Goal: Task Accomplishment & Management: Manage account settings

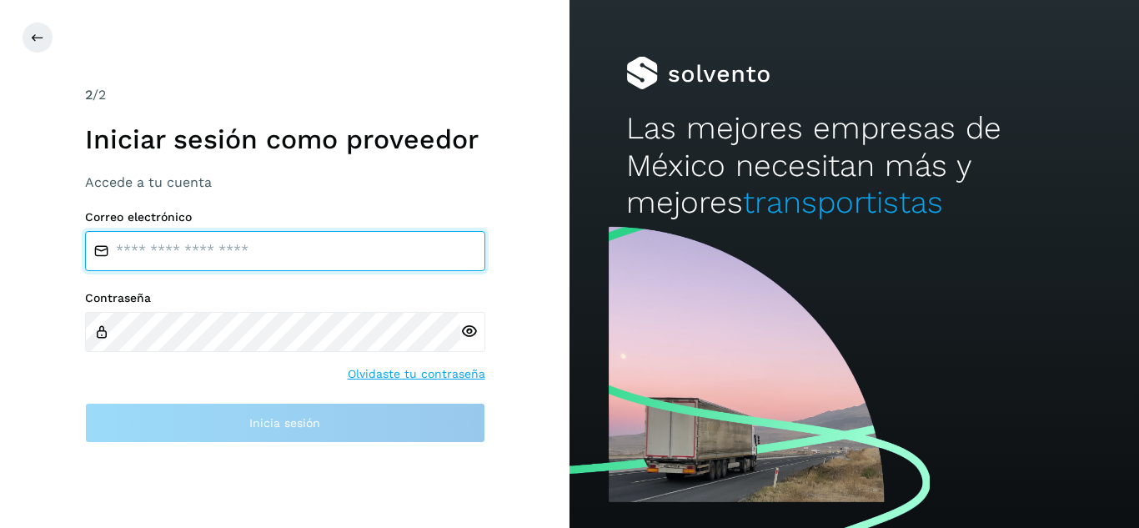
click at [210, 251] on input "email" at bounding box center [285, 251] width 400 height 40
type input "**********"
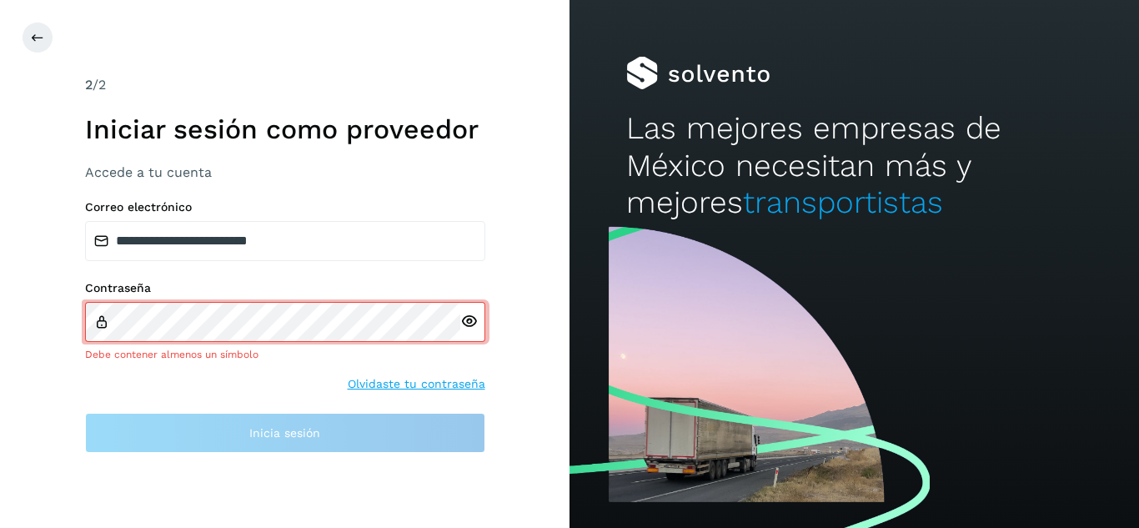
click at [468, 333] on div at bounding box center [472, 322] width 25 height 40
click at [470, 323] on icon at bounding box center [469, 322] width 18 height 18
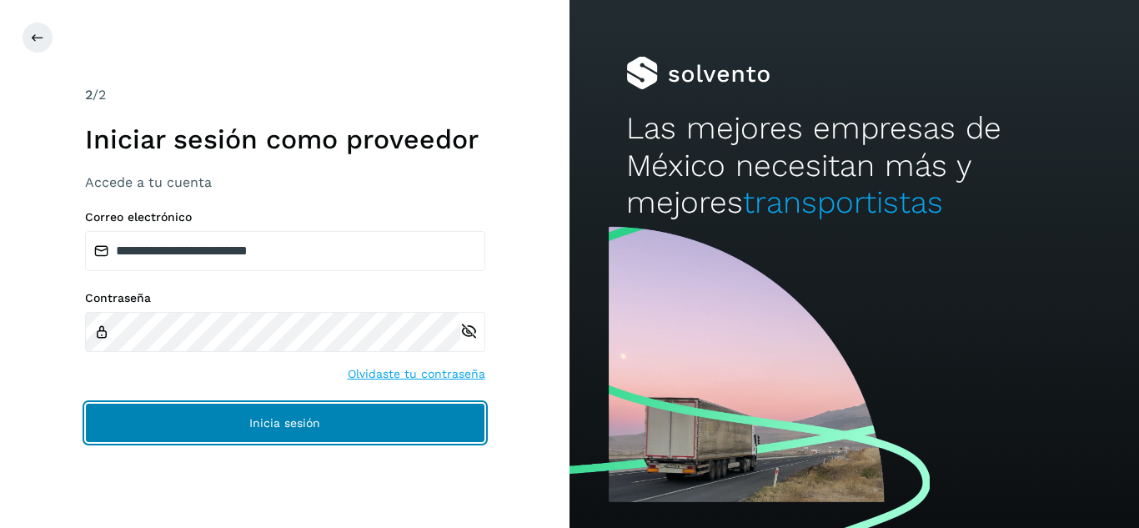
click at [287, 429] on span "Inicia sesión" at bounding box center [284, 423] width 71 height 12
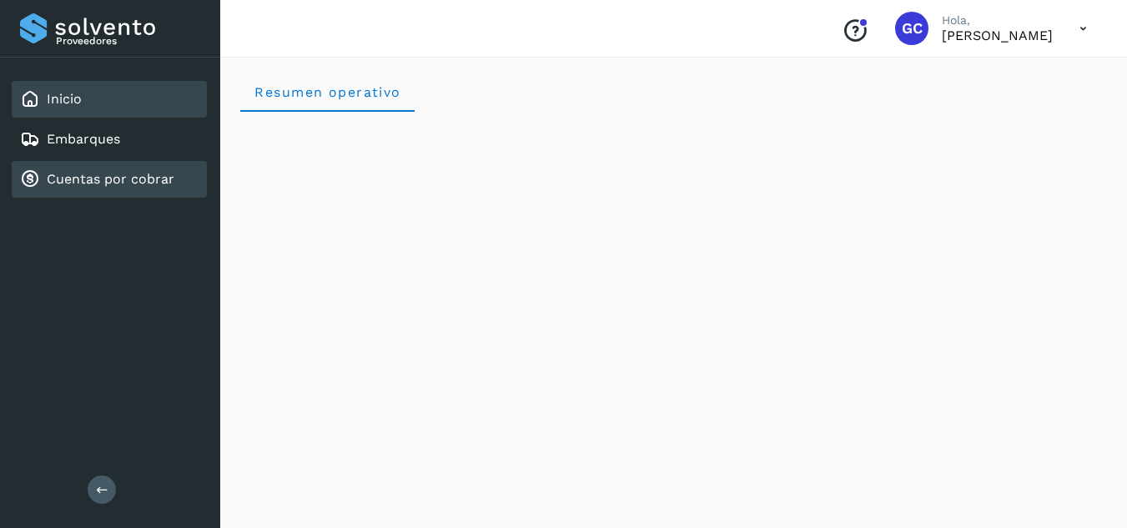
click at [147, 179] on link "Cuentas por cobrar" at bounding box center [111, 179] width 128 height 16
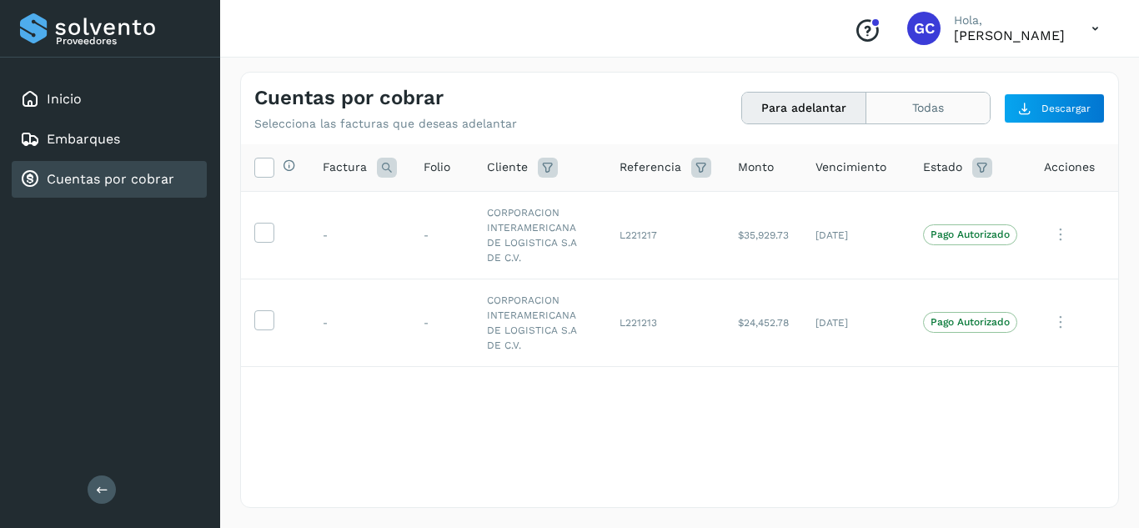
click at [882, 117] on button "Todas" at bounding box center [928, 108] width 123 height 31
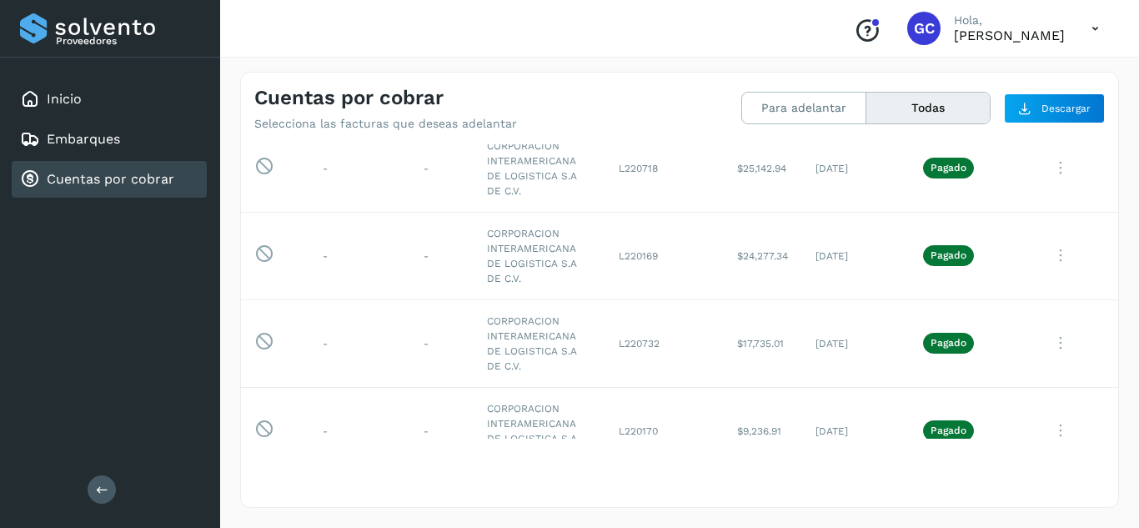
scroll to position [223, 0]
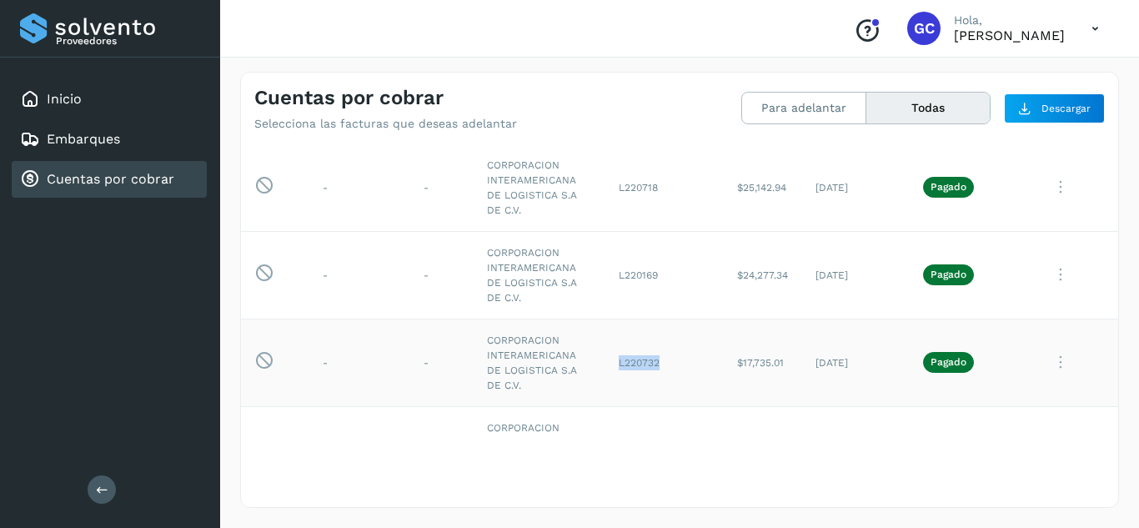
drag, startPoint x: 605, startPoint y: 361, endPoint x: 649, endPoint y: 363, distance: 44.2
click at [649, 363] on td "L220732" at bounding box center [665, 363] width 118 height 88
copy td "L220732"
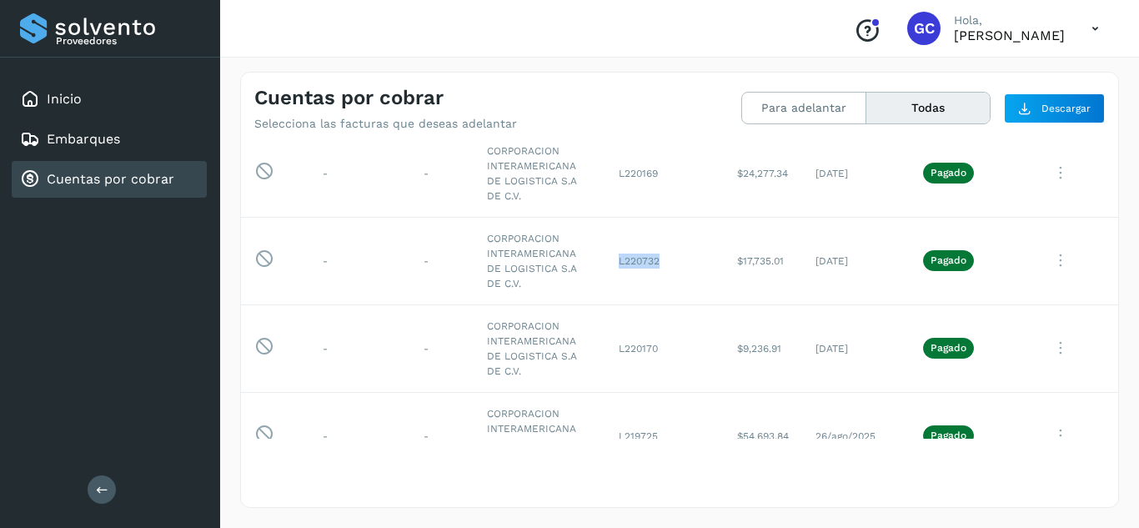
scroll to position [356, 0]
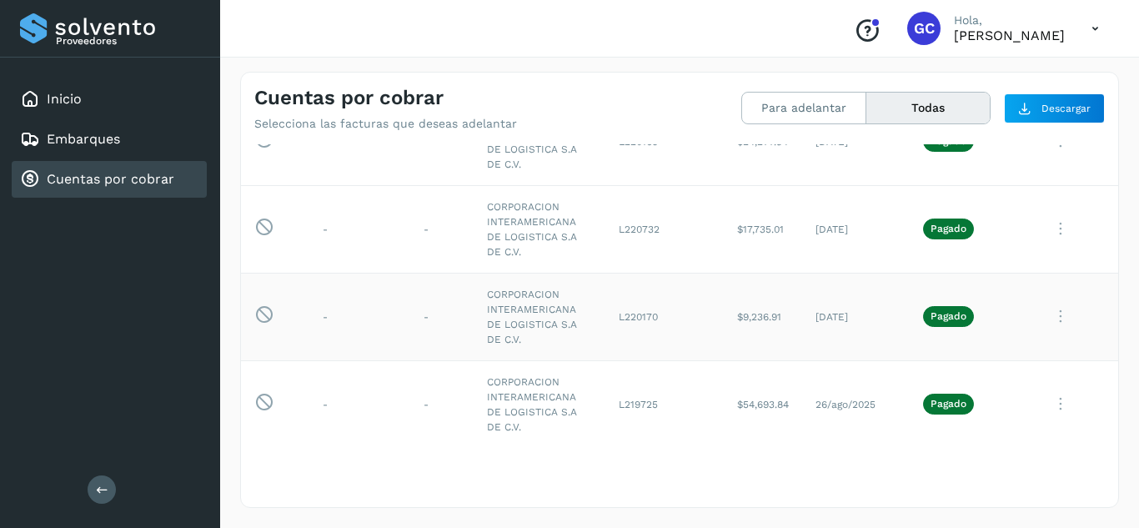
click at [1048, 310] on icon at bounding box center [1060, 316] width 33 height 34
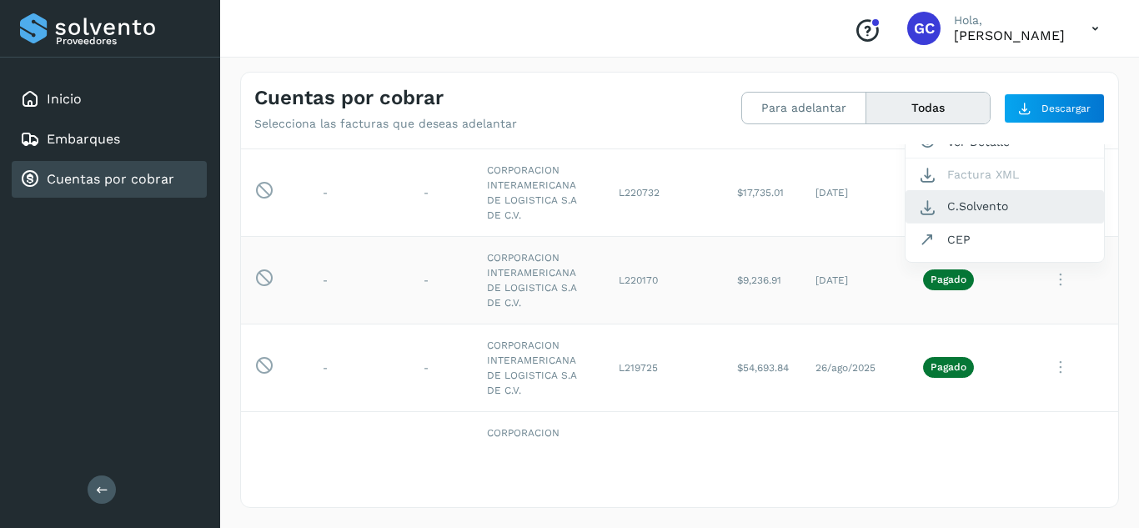
click at [965, 208] on button "C.Solvento" at bounding box center [1005, 206] width 199 height 33
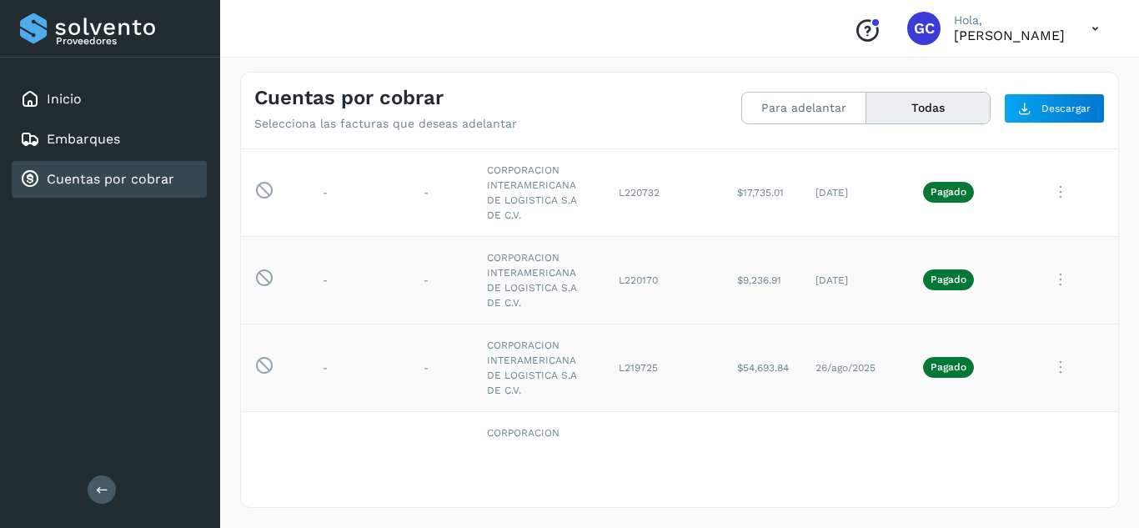
click at [1048, 369] on icon at bounding box center [1060, 367] width 33 height 34
click at [1048, 365] on div at bounding box center [569, 264] width 1139 height 528
click at [1044, 366] on icon at bounding box center [1060, 367] width 33 height 34
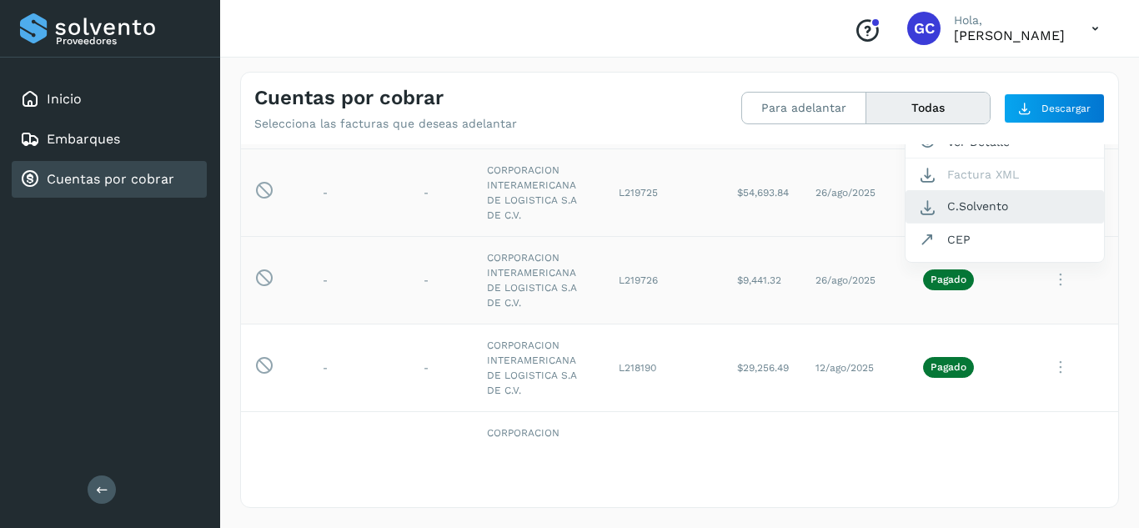
click at [978, 212] on button "C.Solvento" at bounding box center [1005, 206] width 199 height 33
click at [1047, 194] on icon at bounding box center [1060, 192] width 33 height 34
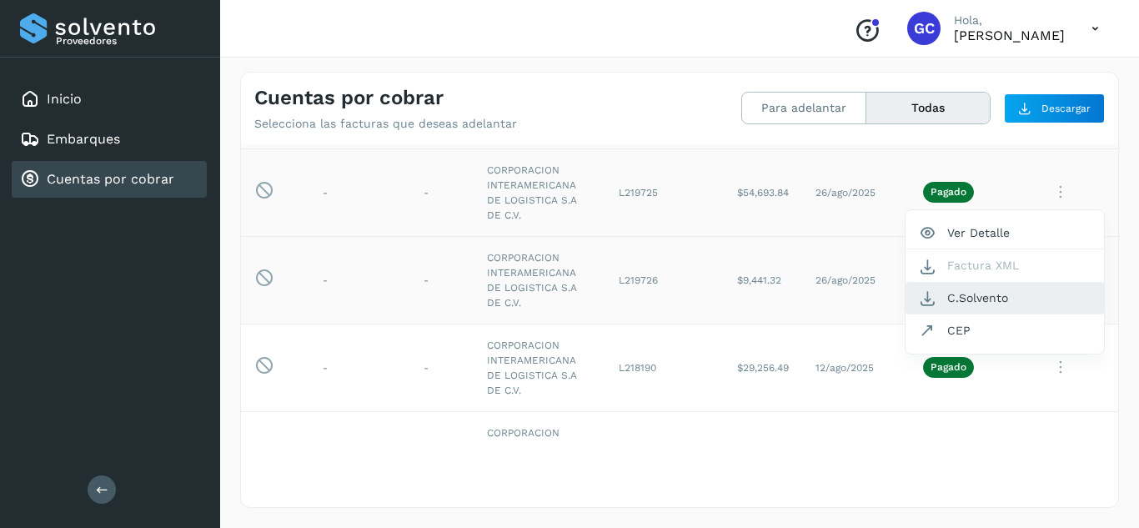
click at [994, 299] on button "C.Solvento" at bounding box center [1005, 298] width 199 height 33
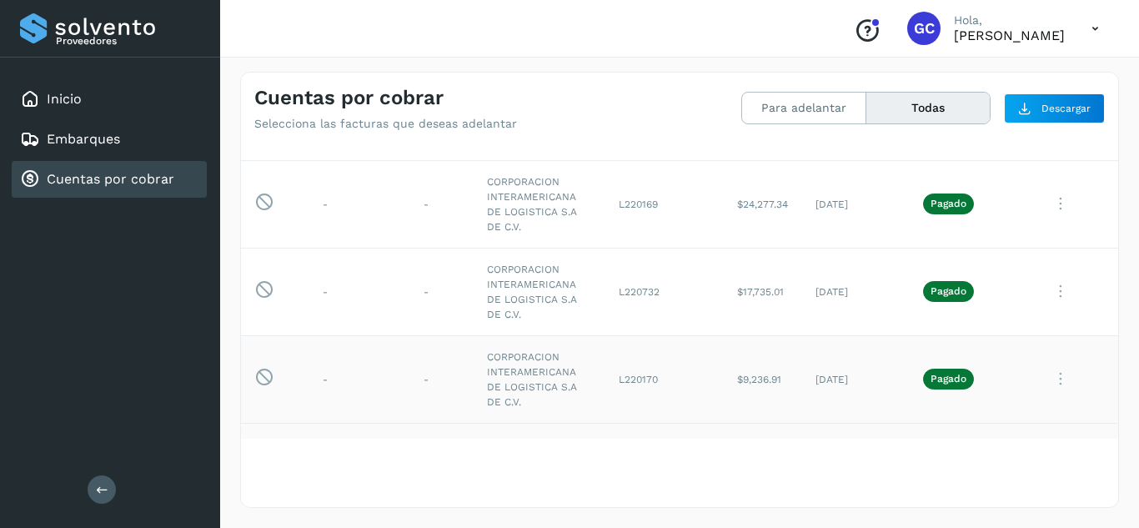
scroll to position [302, 0]
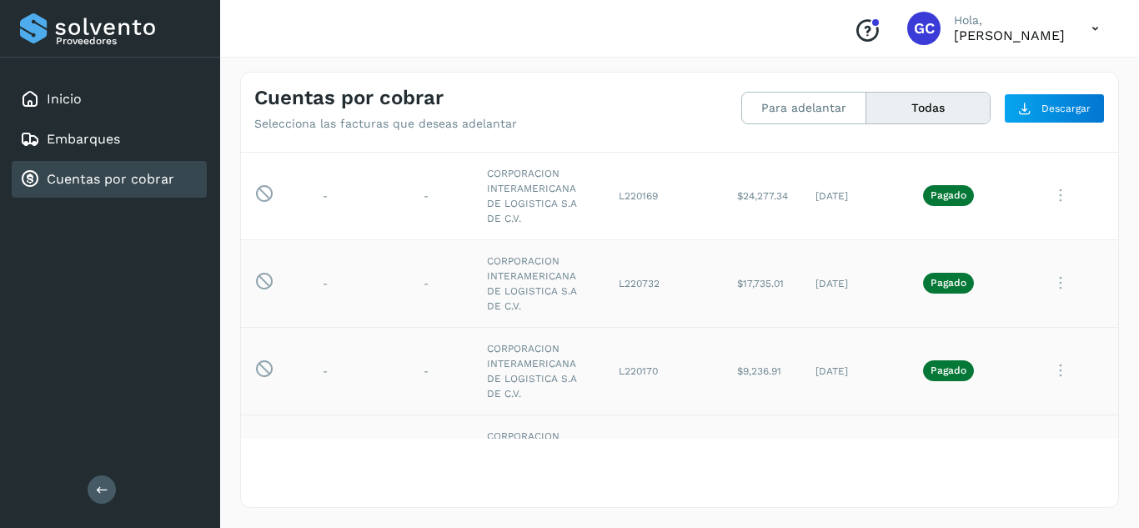
click at [1053, 282] on icon at bounding box center [1060, 283] width 33 height 34
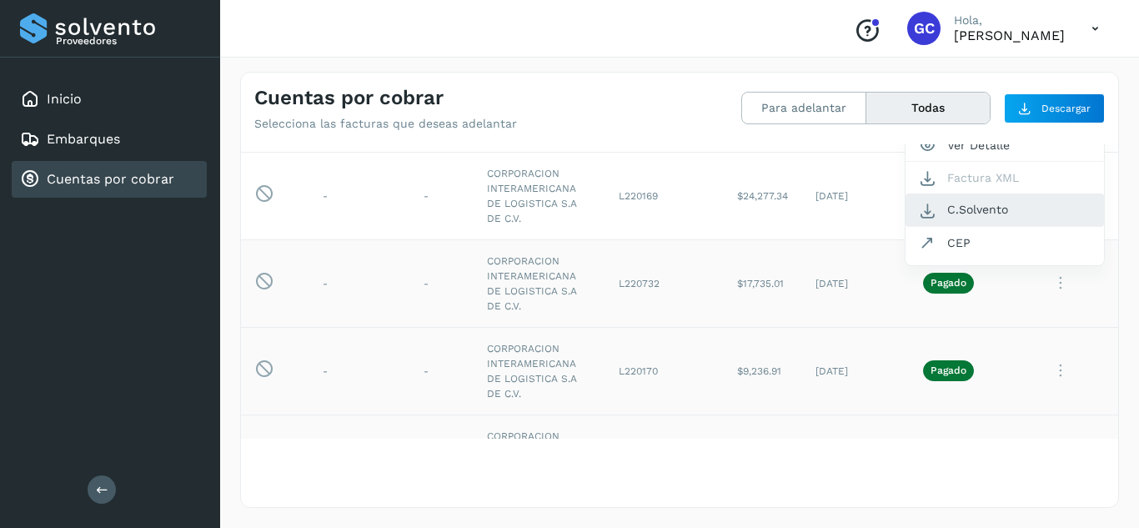
click at [993, 205] on button "C.Solvento" at bounding box center [1005, 210] width 199 height 33
click at [1052, 202] on icon at bounding box center [1060, 196] width 33 height 34
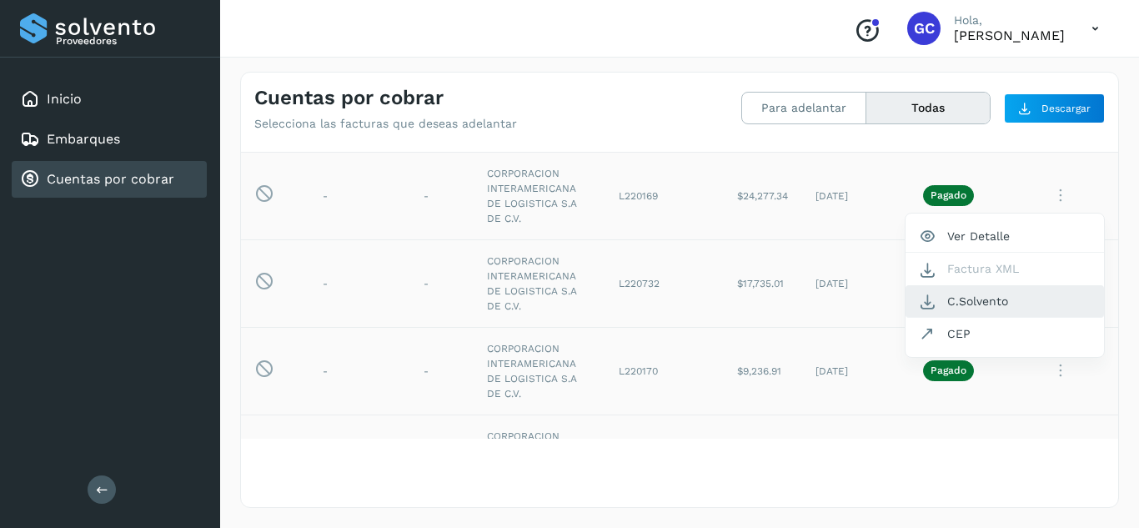
click at [972, 309] on button "C.Solvento" at bounding box center [1005, 301] width 199 height 33
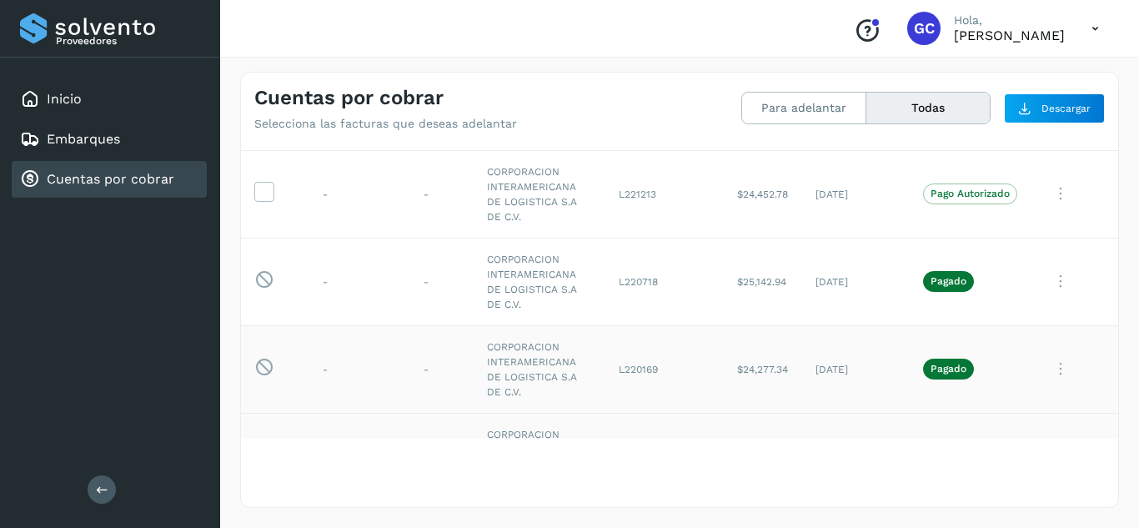
scroll to position [113, 0]
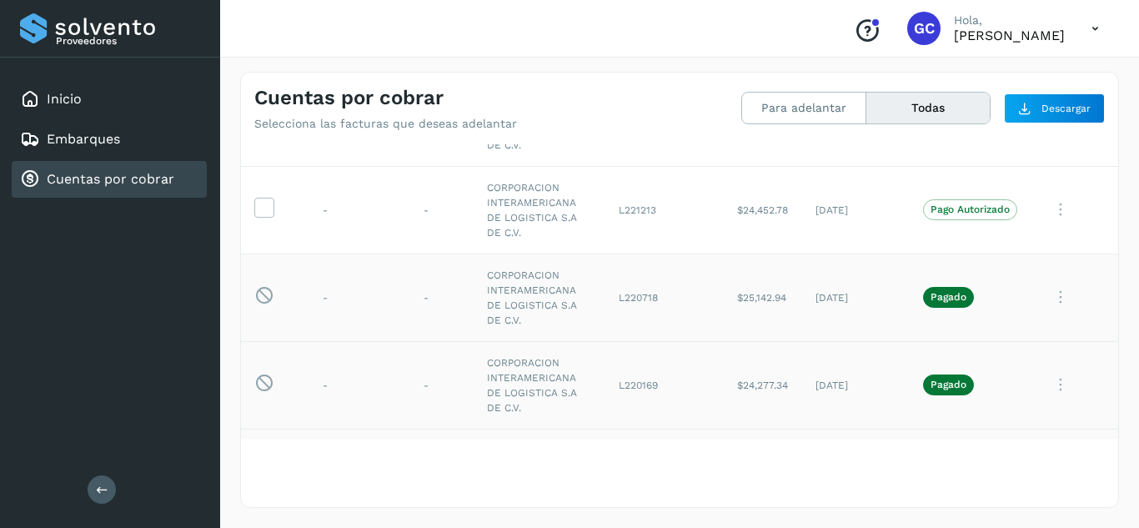
click at [1048, 298] on icon at bounding box center [1060, 297] width 33 height 34
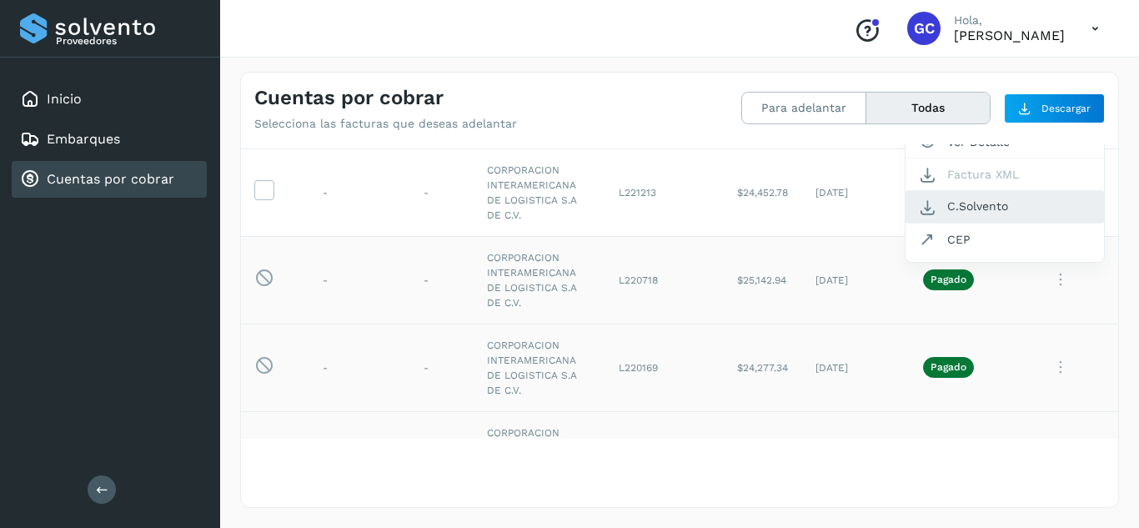
click at [986, 213] on button "C.Solvento" at bounding box center [1005, 206] width 199 height 33
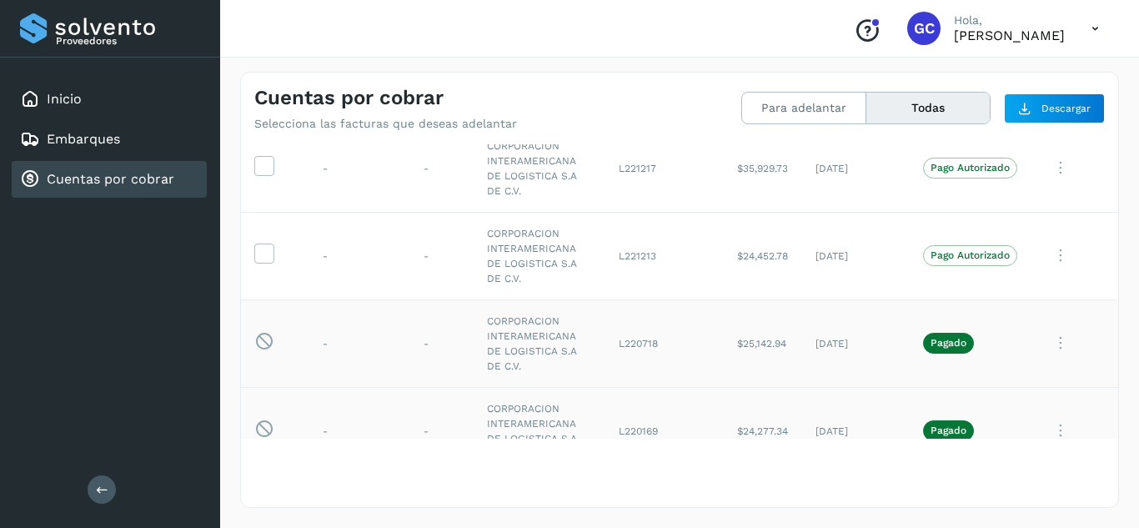
scroll to position [63, 0]
drag, startPoint x: 456, startPoint y: 437, endPoint x: 714, endPoint y: 52, distance: 463.6
click at [714, 52] on div "Conoce nuestros beneficios GC Hola, [PERSON_NAME]" at bounding box center [679, 29] width 919 height 58
click at [98, 493] on icon at bounding box center [102, 489] width 13 height 13
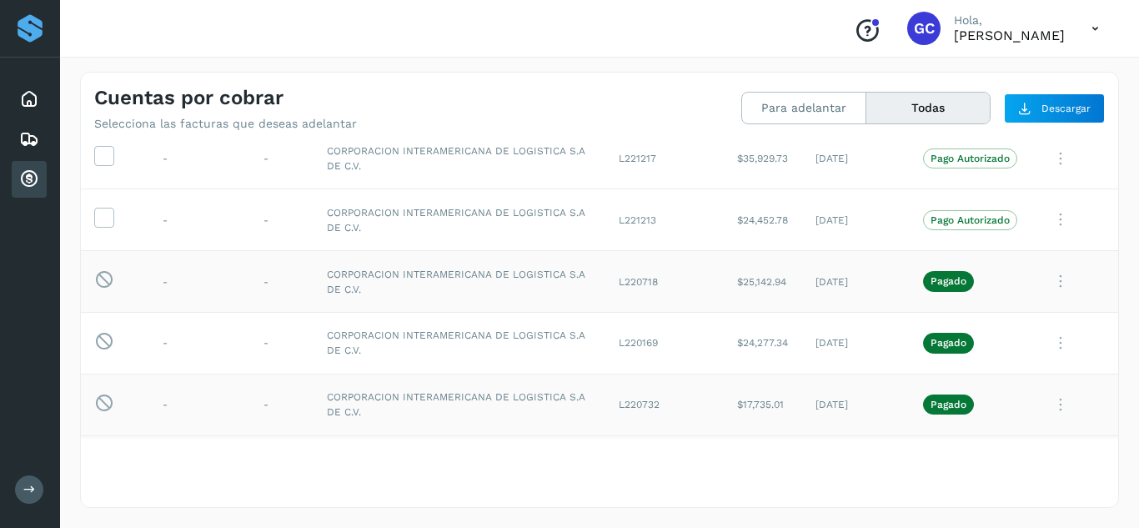
scroll to position [50, 0]
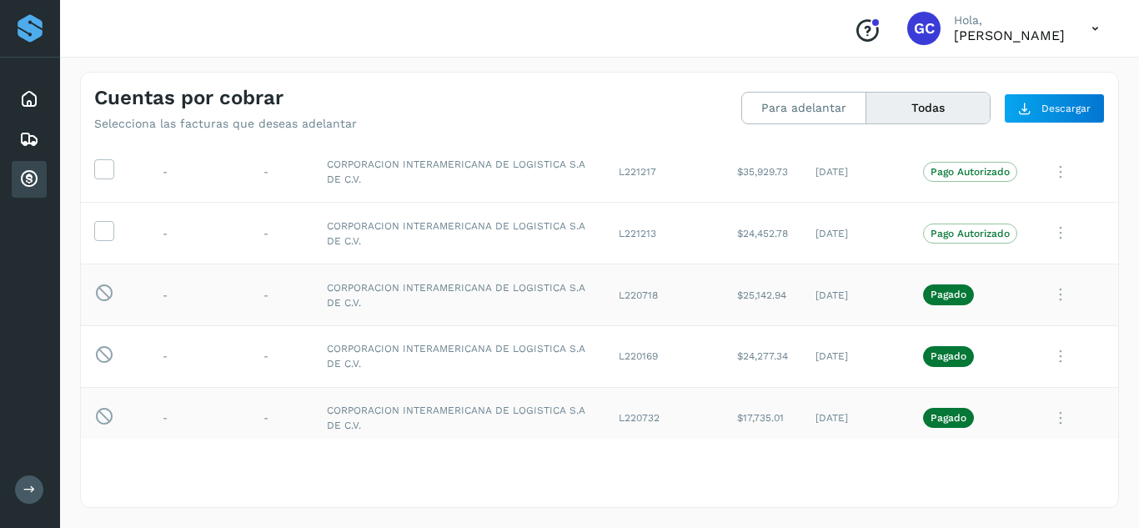
click at [35, 49] on div "Proveedores" at bounding box center [30, 29] width 60 height 58
click at [31, 39] on div "Proveedores" at bounding box center [30, 28] width 30 height 30
click at [33, 99] on icon at bounding box center [29, 99] width 20 height 20
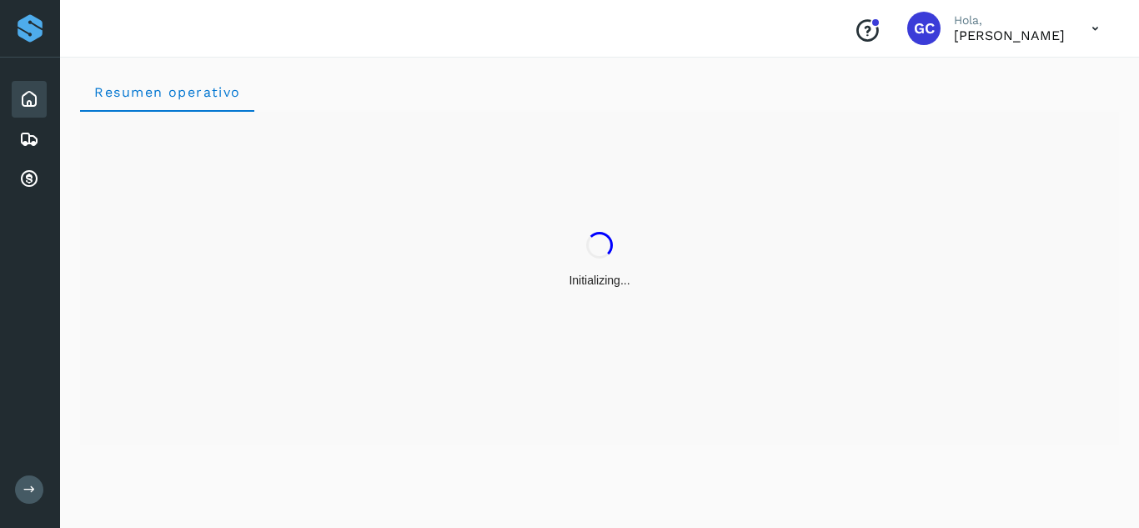
click at [30, 485] on icon at bounding box center [29, 489] width 13 height 13
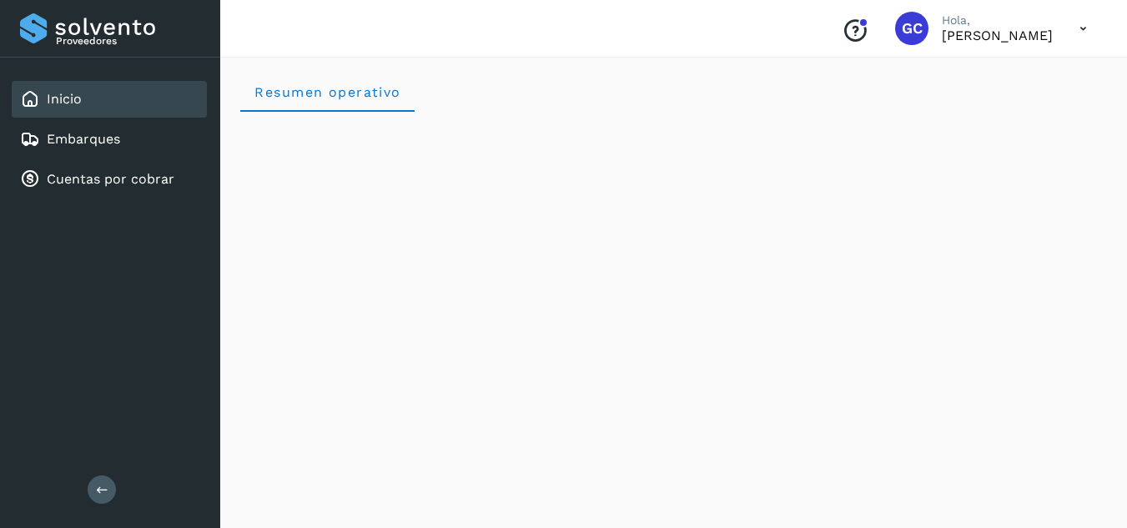
click at [1092, 18] on icon at bounding box center [1083, 29] width 34 height 34
click at [1002, 73] on div "Cerrar sesión" at bounding box center [1000, 75] width 199 height 32
